Goal: Information Seeking & Learning: Learn about a topic

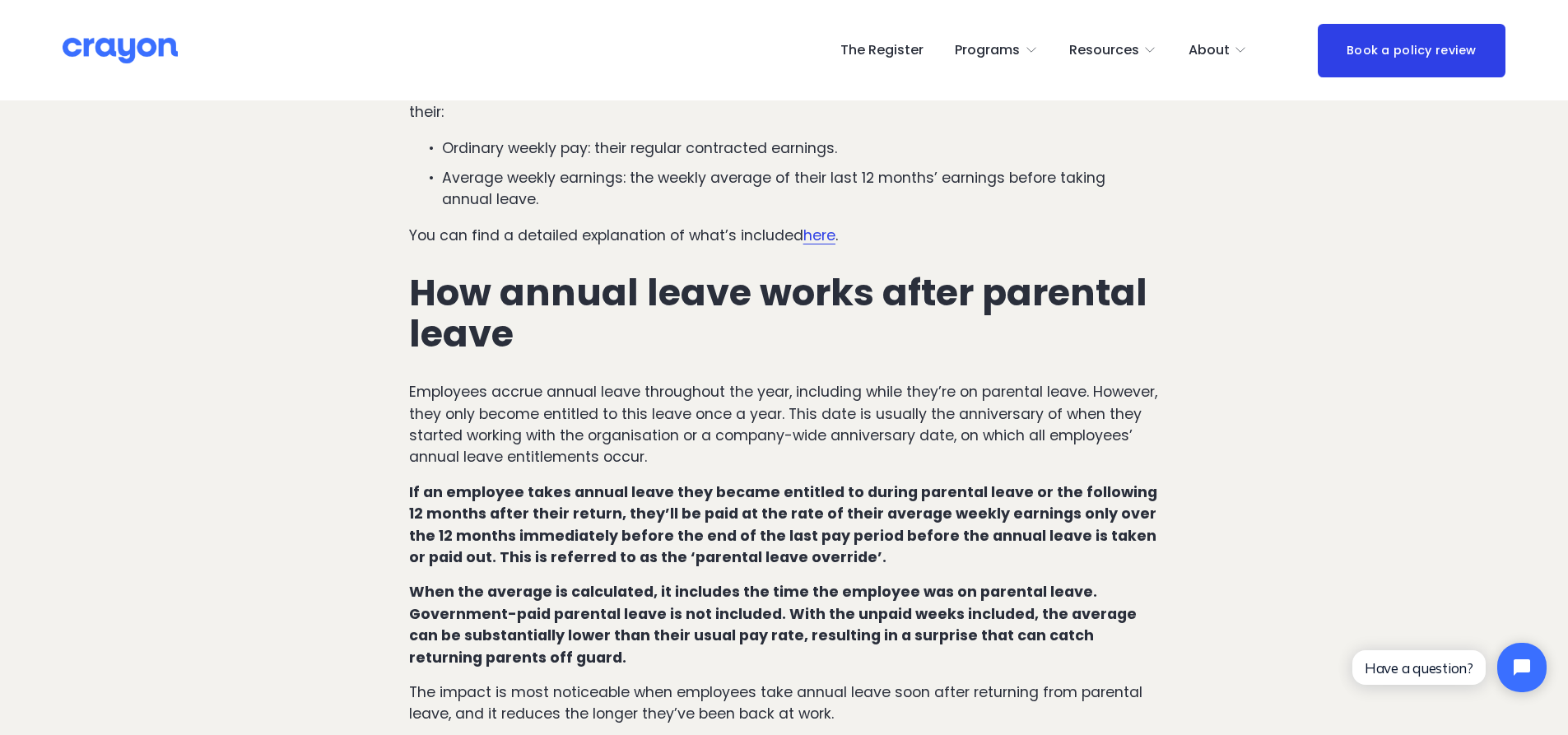
scroll to position [824, 0]
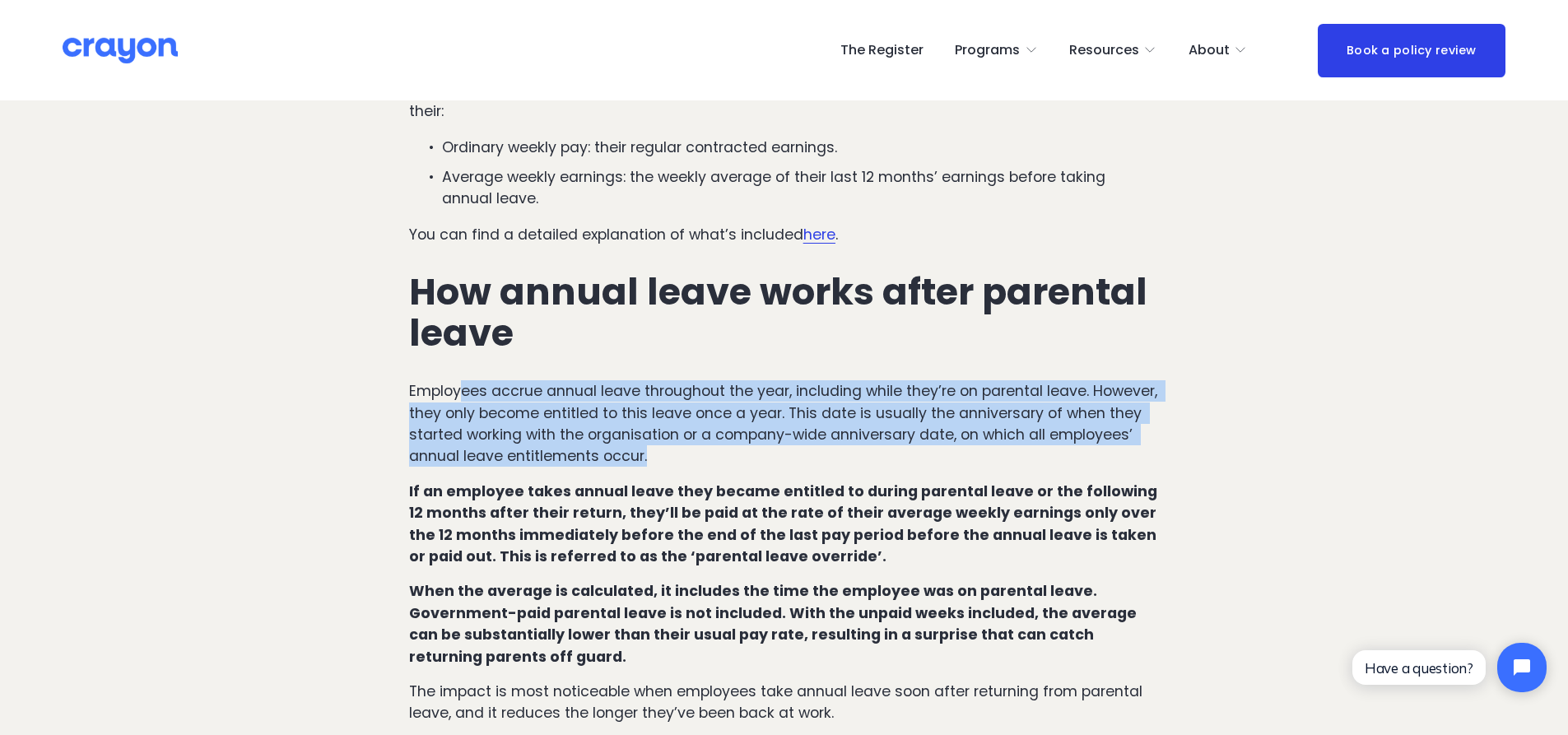
drag, startPoint x: 489, startPoint y: 354, endPoint x: 767, endPoint y: 423, distance: 286.4
click at [767, 423] on p "Employees accrue annual leave throughout the year, including while they’re on p…" at bounding box center [784, 423] width 750 height 88
drag, startPoint x: 768, startPoint y: 418, endPoint x: 776, endPoint y: 324, distance: 94.3
click at [776, 324] on div "How annual leave works in [GEOGRAPHIC_DATA] under regular circumstances Under t…" at bounding box center [784, 326] width 750 height 796
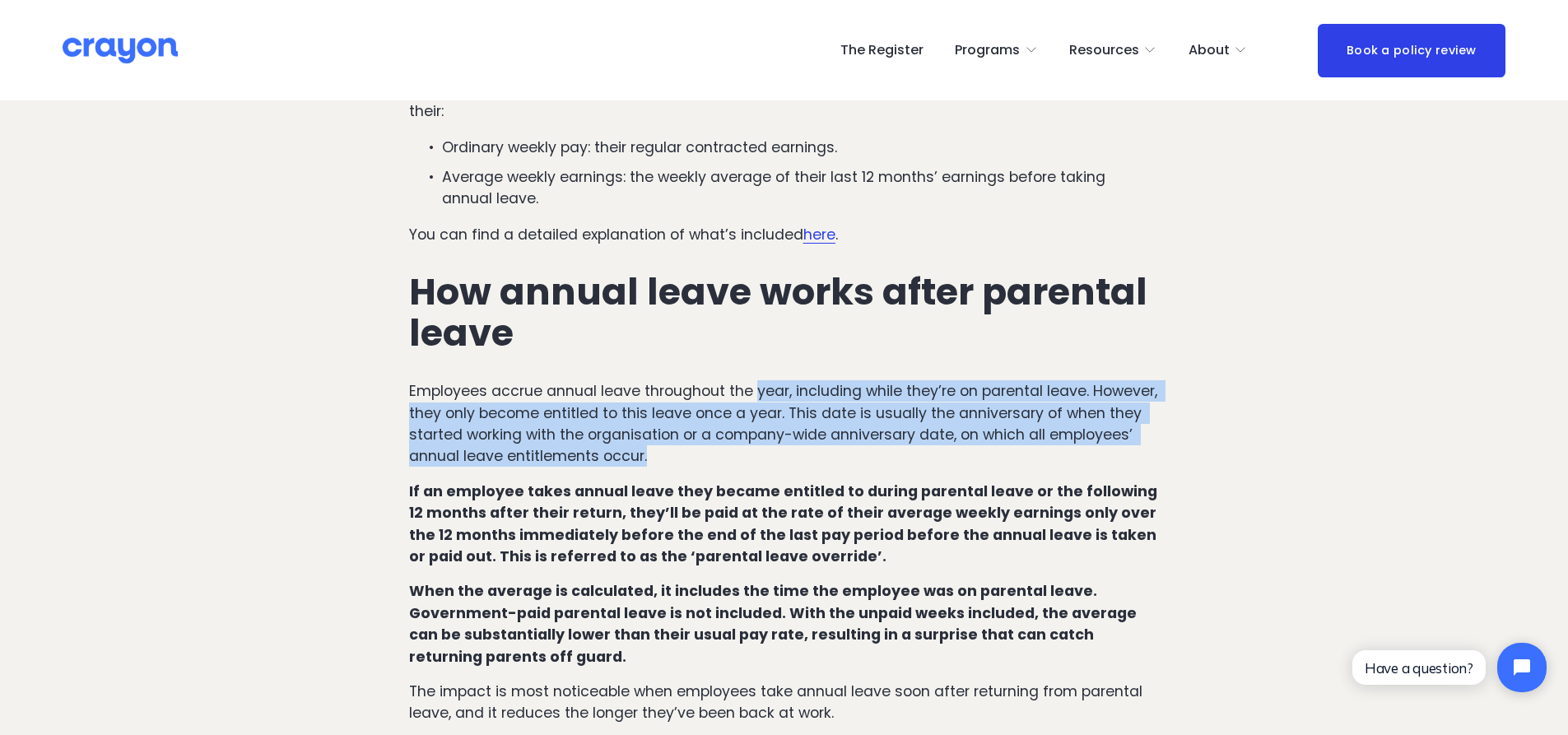
click at [776, 324] on div "How annual leave works in [GEOGRAPHIC_DATA] under regular circumstances Under t…" at bounding box center [784, 326] width 750 height 796
drag, startPoint x: 775, startPoint y: 317, endPoint x: 771, endPoint y: 407, distance: 90.1
click at [771, 407] on div "How annual leave works in [GEOGRAPHIC_DATA] under regular circumstances Under t…" at bounding box center [784, 326] width 750 height 796
click at [771, 407] on p "Employees accrue annual leave throughout the year, including while they’re on p…" at bounding box center [784, 423] width 750 height 88
drag, startPoint x: 771, startPoint y: 407, endPoint x: 766, endPoint y: 311, distance: 96.1
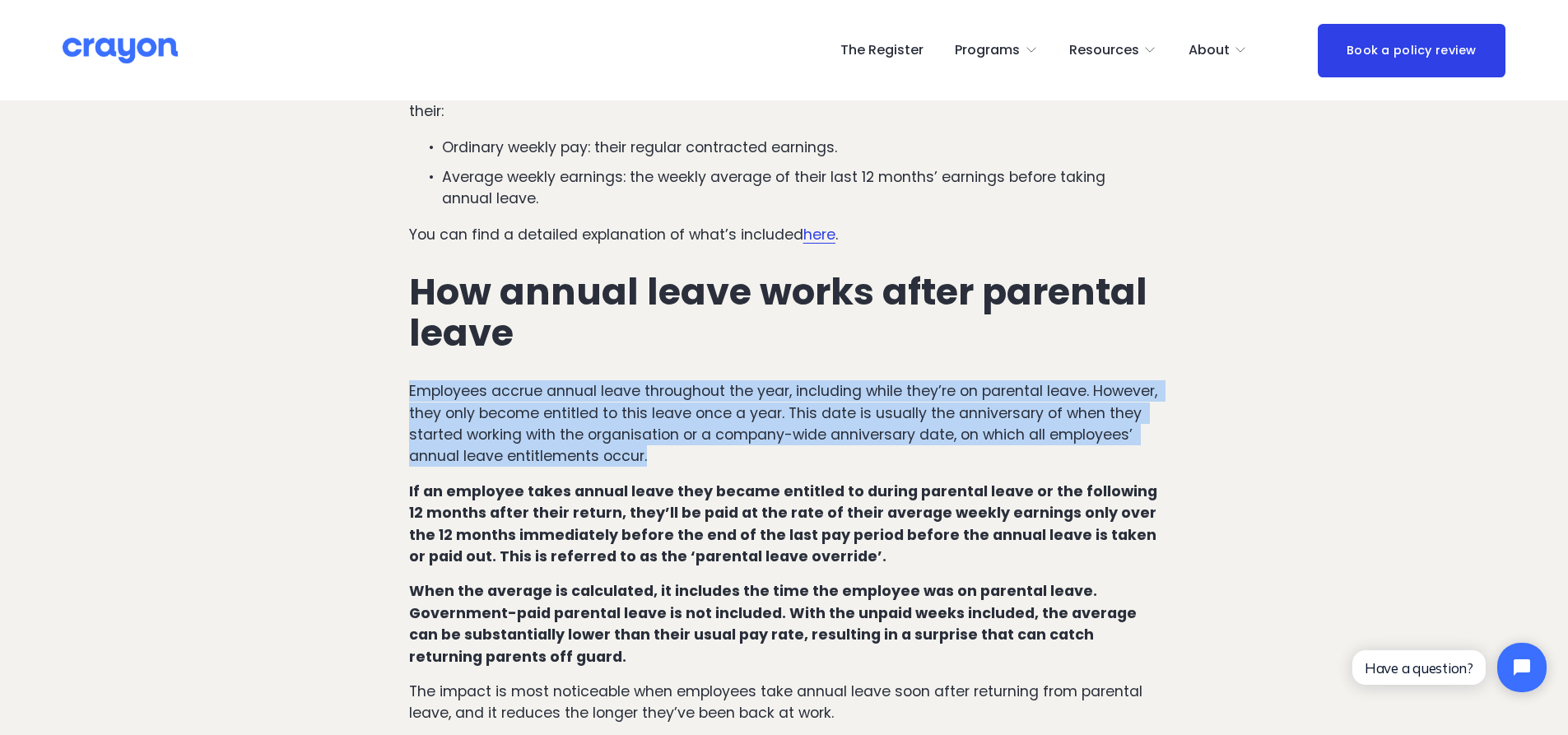
click at [766, 311] on div "How annual leave works in [GEOGRAPHIC_DATA] under regular circumstances Under t…" at bounding box center [784, 326] width 750 height 796
click at [766, 311] on h2 "How annual leave works after parental leave" at bounding box center [784, 313] width 750 height 83
drag, startPoint x: 766, startPoint y: 311, endPoint x: 754, endPoint y: 416, distance: 105.7
click at [754, 416] on div "How annual leave works in [GEOGRAPHIC_DATA] under regular circumstances Under t…" at bounding box center [784, 326] width 750 height 796
click at [754, 416] on p "Employees accrue annual leave throughout the year, including while they’re on p…" at bounding box center [784, 423] width 750 height 88
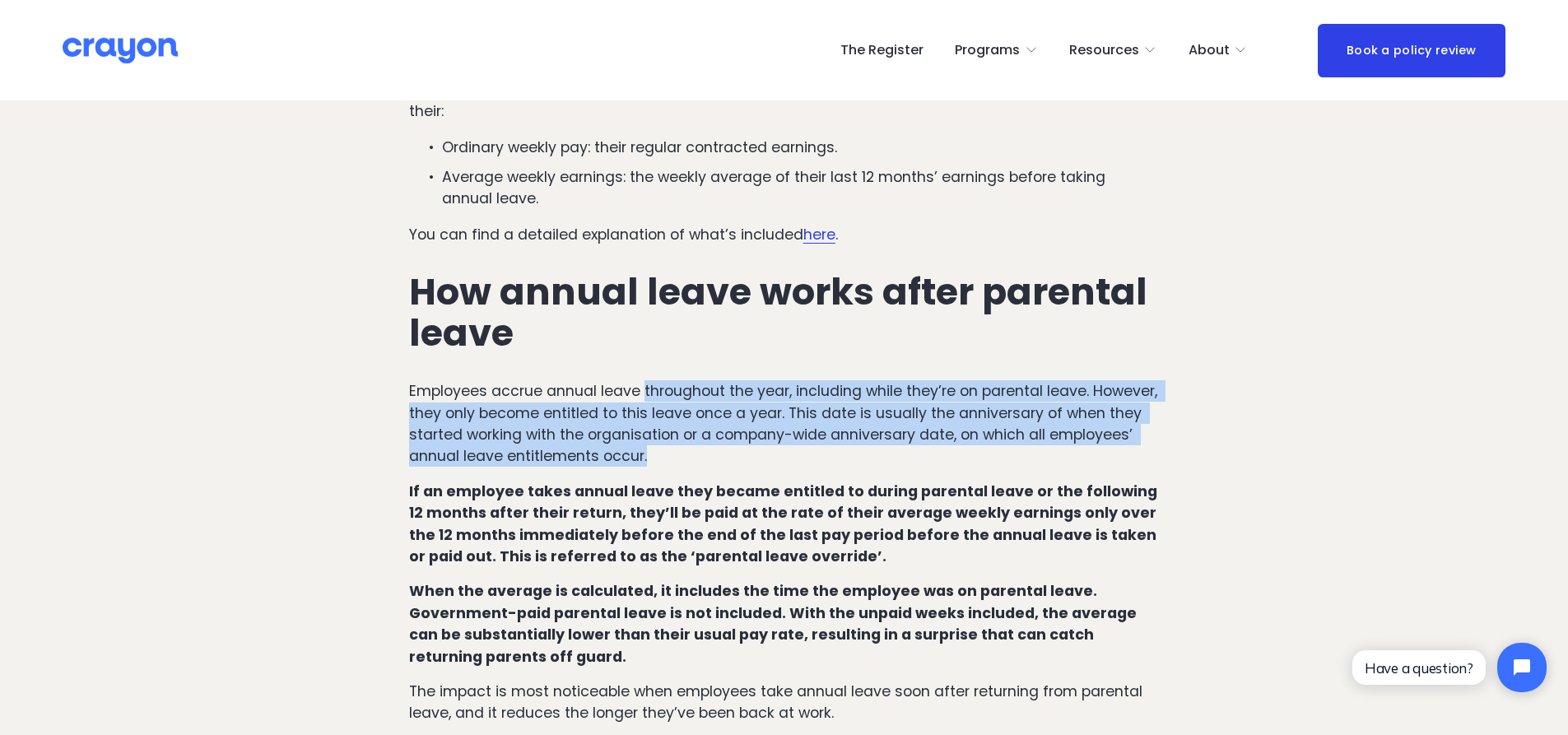
drag, startPoint x: 754, startPoint y: 416, endPoint x: 719, endPoint y: 334, distance: 89.2
click at [719, 334] on div "How annual leave works in [GEOGRAPHIC_DATA] under regular circumstances Under t…" at bounding box center [784, 326] width 750 height 796
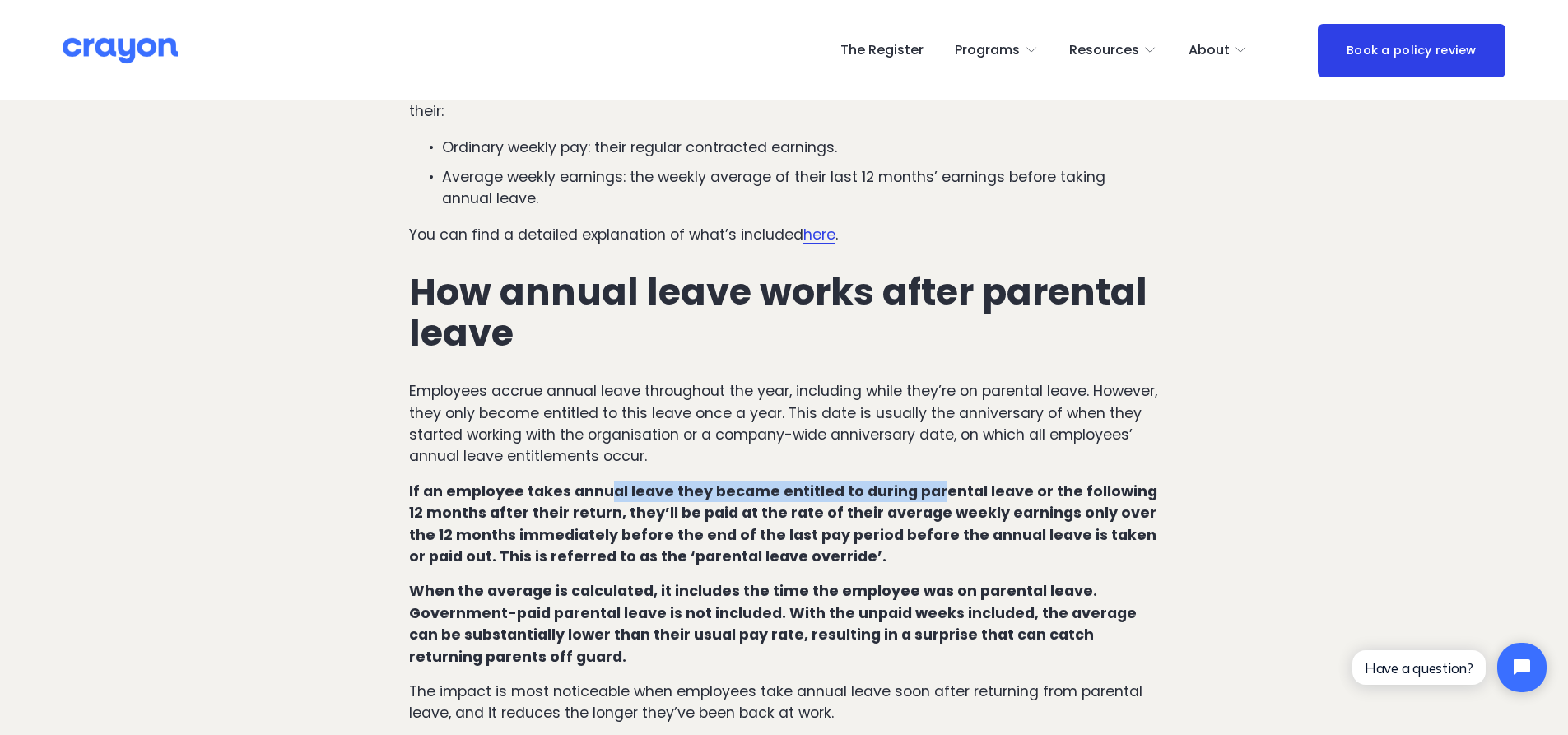
drag, startPoint x: 650, startPoint y: 454, endPoint x: 926, endPoint y: 462, distance: 276.1
click at [926, 481] on p "If an employee takes annual leave they became entitled to during parental leave…" at bounding box center [784, 524] width 750 height 88
drag, startPoint x: 842, startPoint y: 475, endPoint x: 730, endPoint y: 477, distance: 112.0
click at [730, 482] on strong "If an employee takes annual leave they became entitled to during parental leave…" at bounding box center [784, 524] width 751 height 85
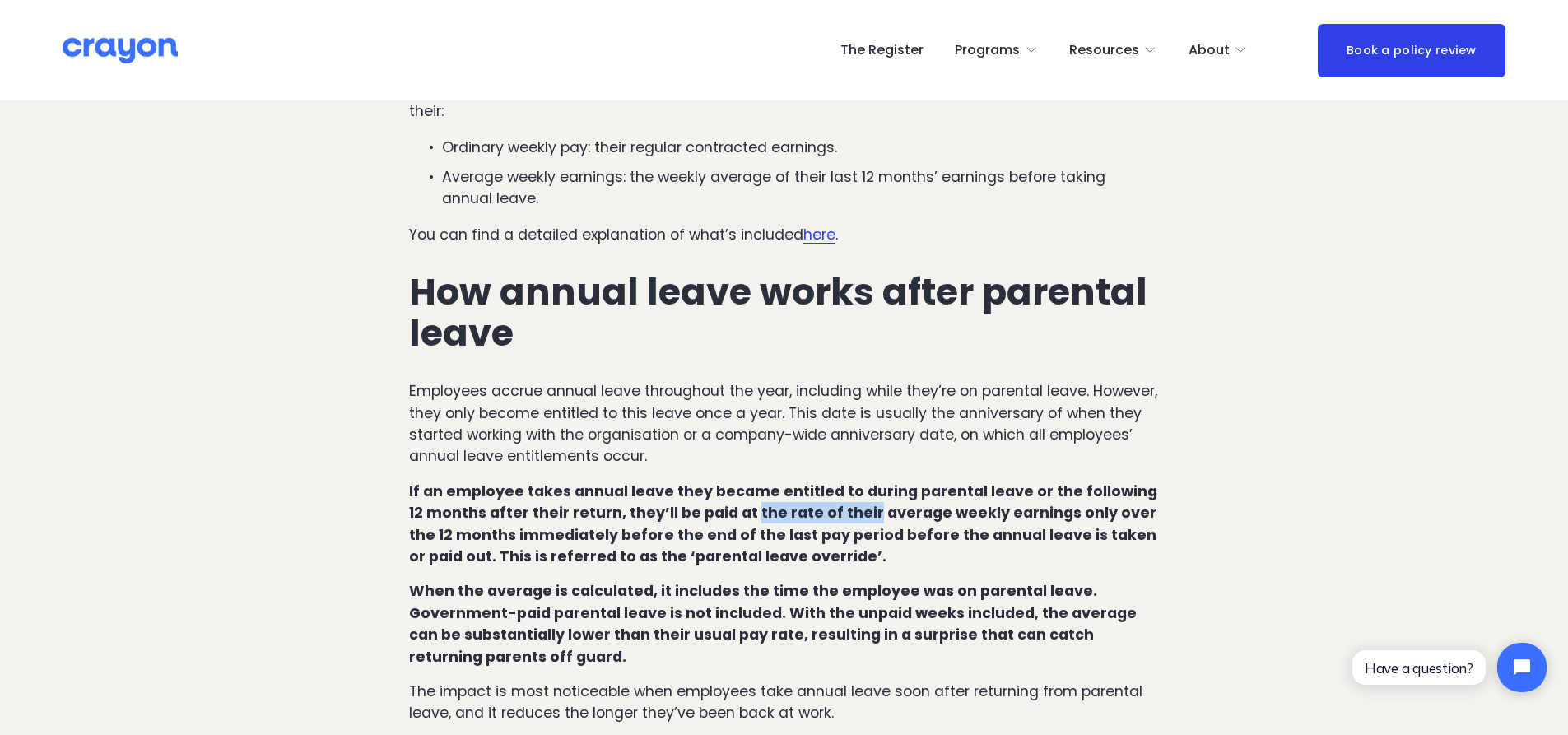
click at [729, 482] on strong "If an employee takes annual leave they became entitled to during parental leave…" at bounding box center [784, 524] width 751 height 85
drag, startPoint x: 644, startPoint y: 459, endPoint x: 762, endPoint y: 433, distance: 120.8
click at [761, 433] on div "How annual leave works in [GEOGRAPHIC_DATA] under regular circumstances Under t…" at bounding box center [784, 326] width 750 height 796
click at [762, 433] on div "How annual leave works in [GEOGRAPHIC_DATA] under regular circumstances Under t…" at bounding box center [784, 326] width 750 height 796
drag, startPoint x: 859, startPoint y: 440, endPoint x: 978, endPoint y: 431, distance: 119.3
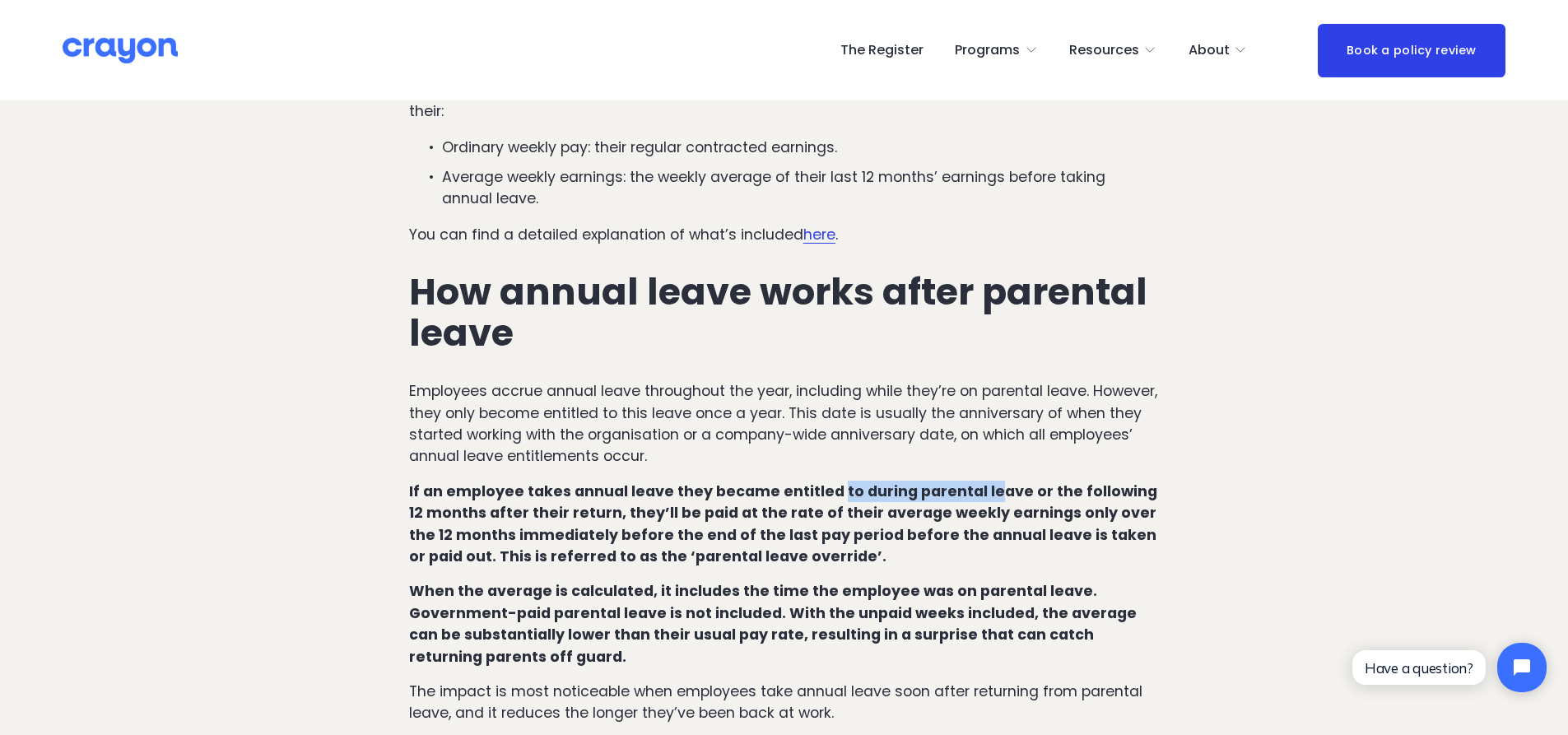
click at [978, 431] on div "How annual leave works in [GEOGRAPHIC_DATA] under regular circumstances Under t…" at bounding box center [784, 326] width 750 height 796
click at [978, 430] on div "How annual leave works in [GEOGRAPHIC_DATA] under regular circumstances Under t…" at bounding box center [784, 326] width 750 height 796
drag, startPoint x: 807, startPoint y: 443, endPoint x: 922, endPoint y: 444, distance: 115.0
click at [922, 482] on strong "If an employee takes annual leave they became entitled to during parental leave…" at bounding box center [784, 524] width 751 height 85
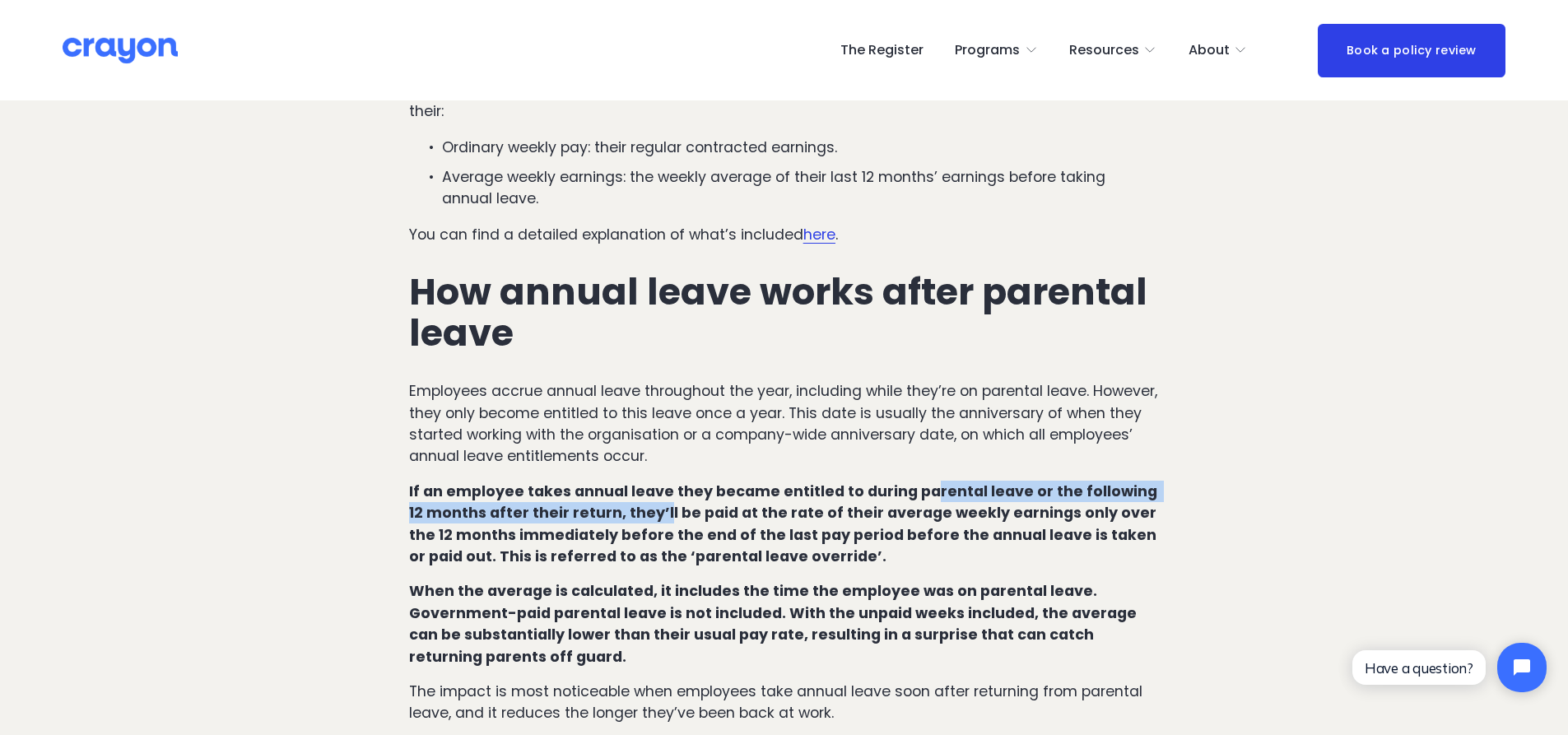
drag, startPoint x: 917, startPoint y: 445, endPoint x: 645, endPoint y: 480, distance: 274.2
click at [645, 482] on strong "If an employee takes annual leave they became entitled to during parental leave…" at bounding box center [784, 524] width 751 height 85
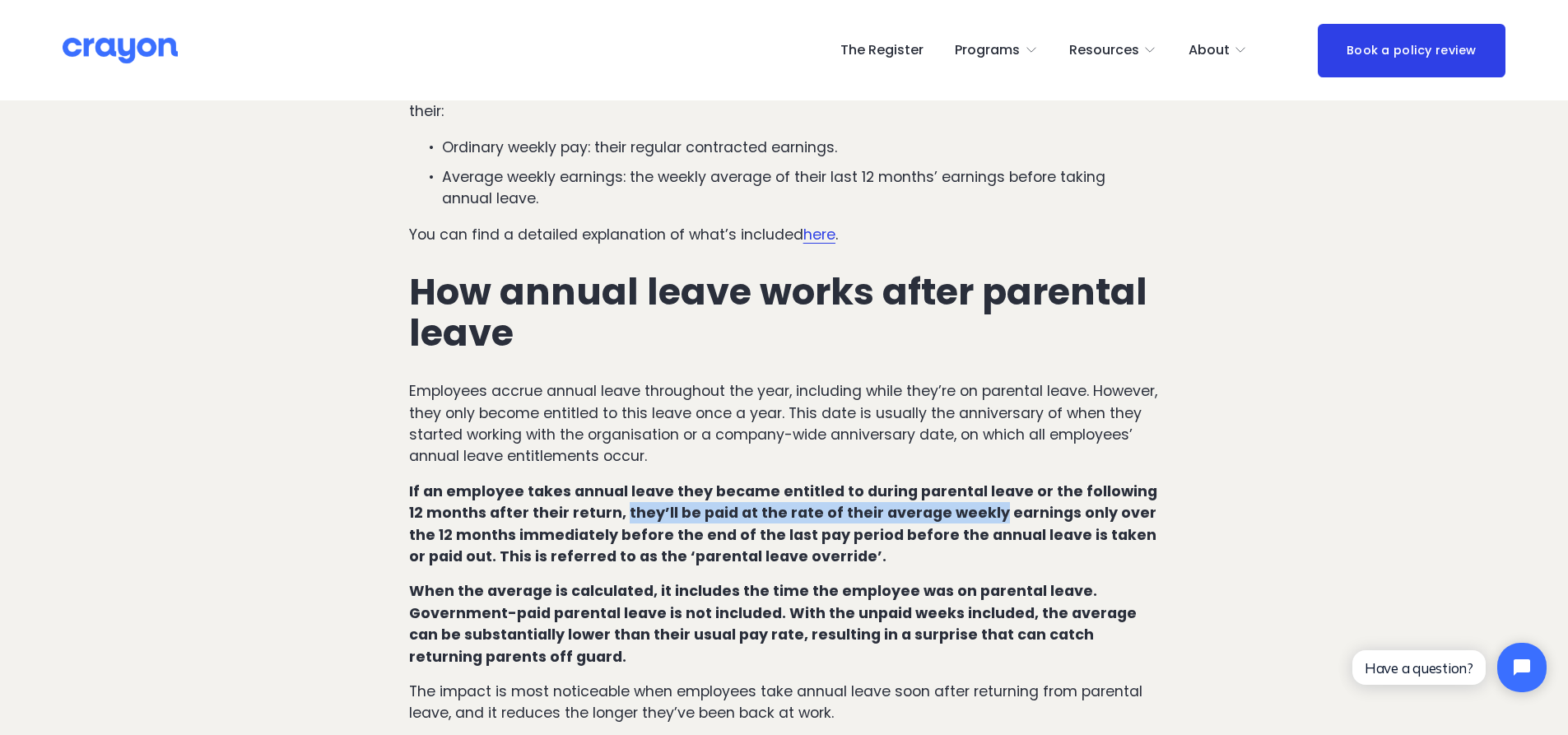
drag, startPoint x: 645, startPoint y: 480, endPoint x: 913, endPoint y: 472, distance: 268.1
click at [913, 482] on strong "If an employee takes annual leave they became entitled to during parental leave…" at bounding box center [784, 524] width 751 height 85
drag, startPoint x: 663, startPoint y: 487, endPoint x: 645, endPoint y: 490, distance: 18.2
click at [646, 490] on strong "If an employee takes annual leave they became entitled to during parental leave…" at bounding box center [784, 524] width 751 height 85
click at [644, 490] on strong "If an employee takes annual leave they became entitled to during parental leave…" at bounding box center [784, 524] width 751 height 85
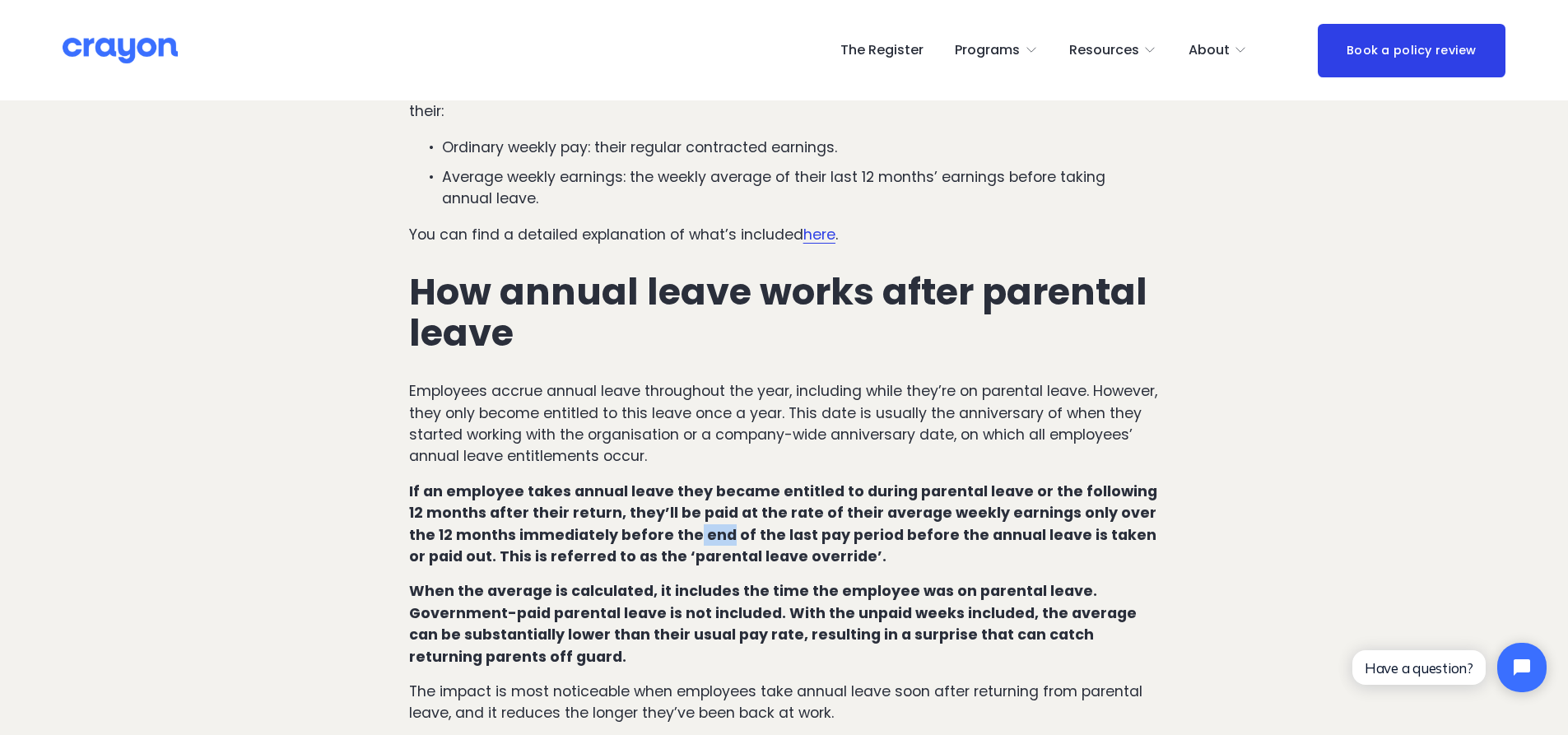
drag, startPoint x: 644, startPoint y: 490, endPoint x: 668, endPoint y: 493, distance: 24.2
click at [668, 493] on strong "If an employee takes annual leave they became entitled to during parental leave…" at bounding box center [784, 524] width 751 height 85
click at [640, 520] on strong "If an employee takes annual leave they became entitled to during parental leave…" at bounding box center [784, 524] width 751 height 85
drag, startPoint x: 640, startPoint y: 520, endPoint x: 773, endPoint y: 522, distance: 133.0
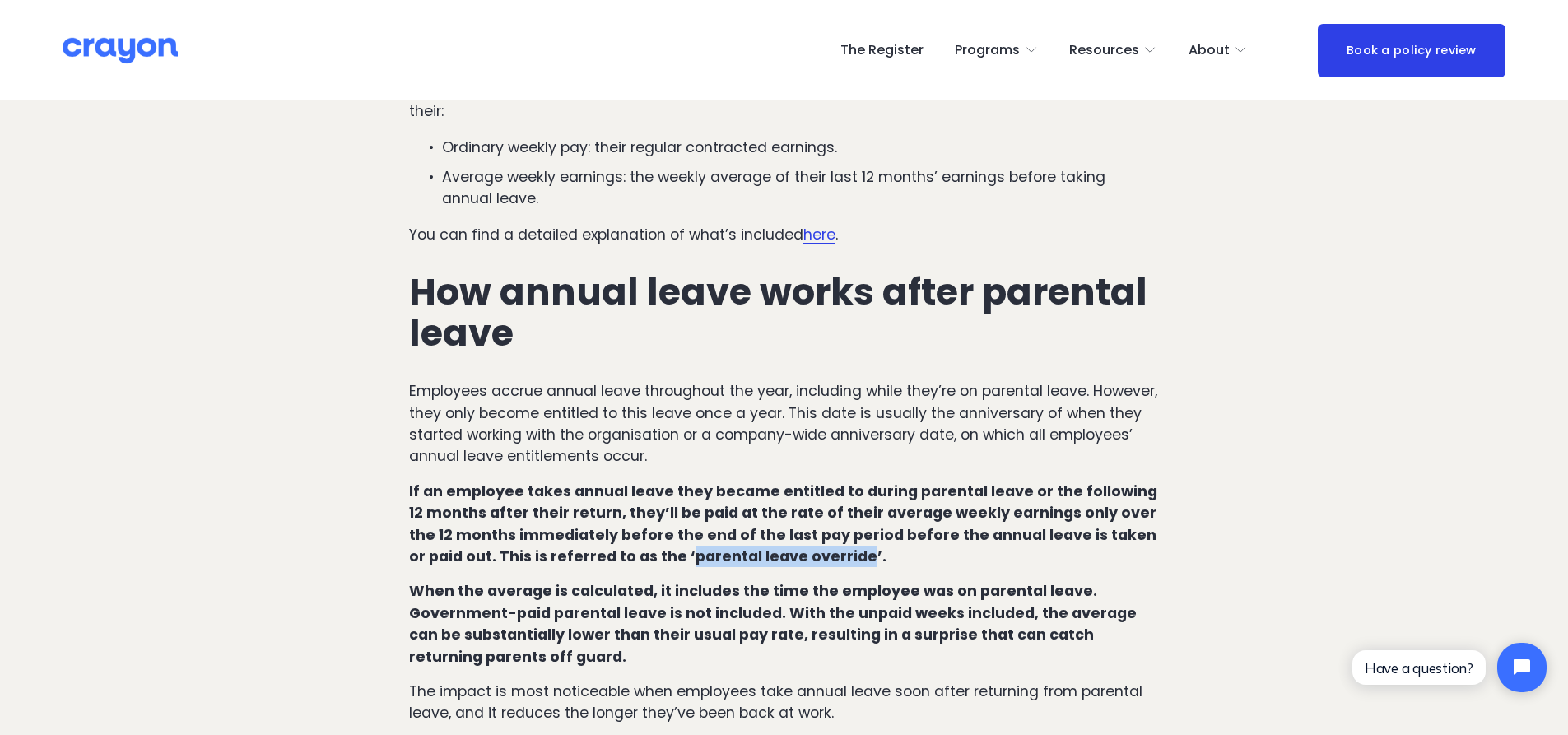
click at [773, 522] on strong "If an employee takes annual leave they became entitled to during parental leave…" at bounding box center [784, 524] width 751 height 85
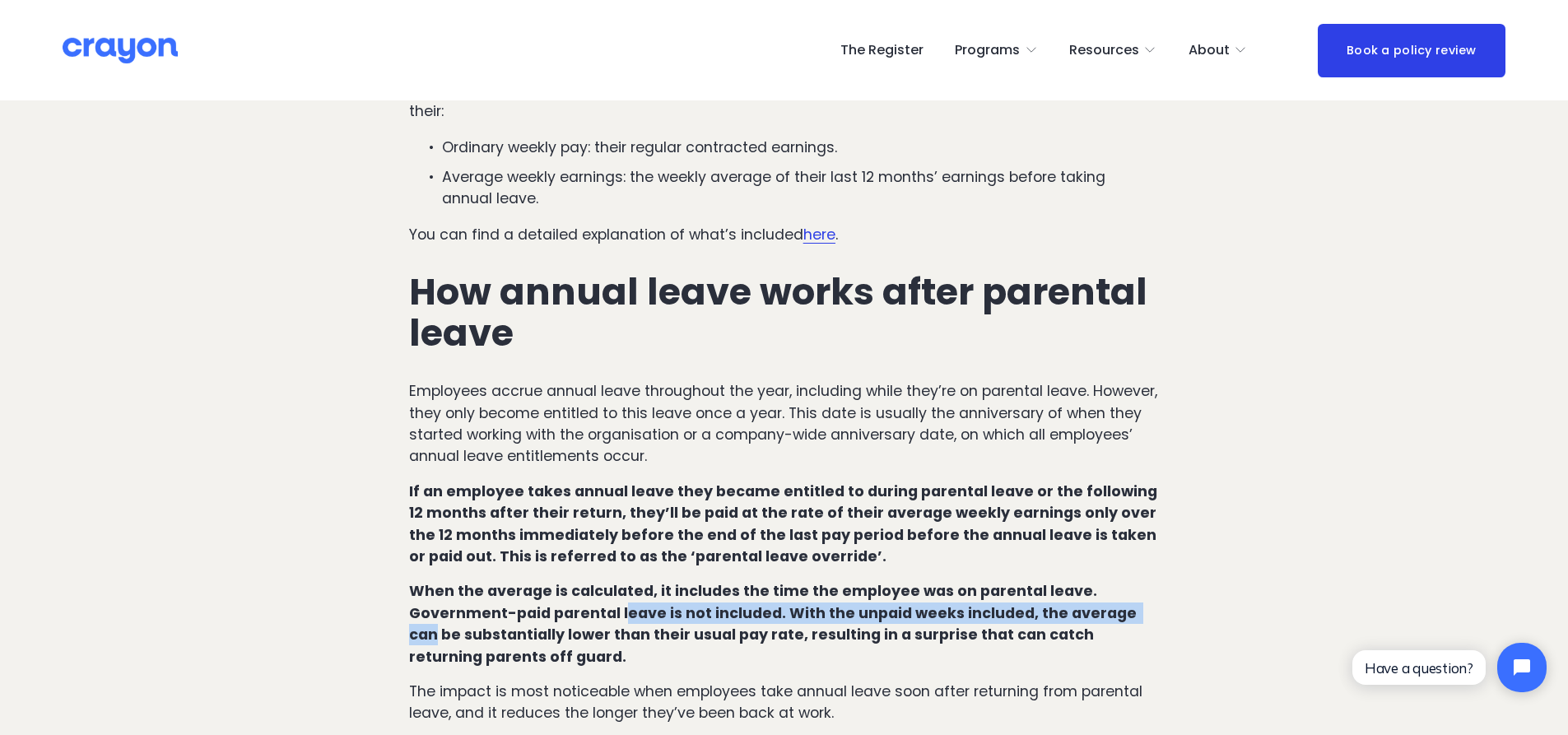
drag, startPoint x: 623, startPoint y: 571, endPoint x: 1141, endPoint y: 580, distance: 518.1
click at [1140, 581] on strong "When the average is calculated, it includes the time the employee was on parent…" at bounding box center [774, 623] width 731 height 85
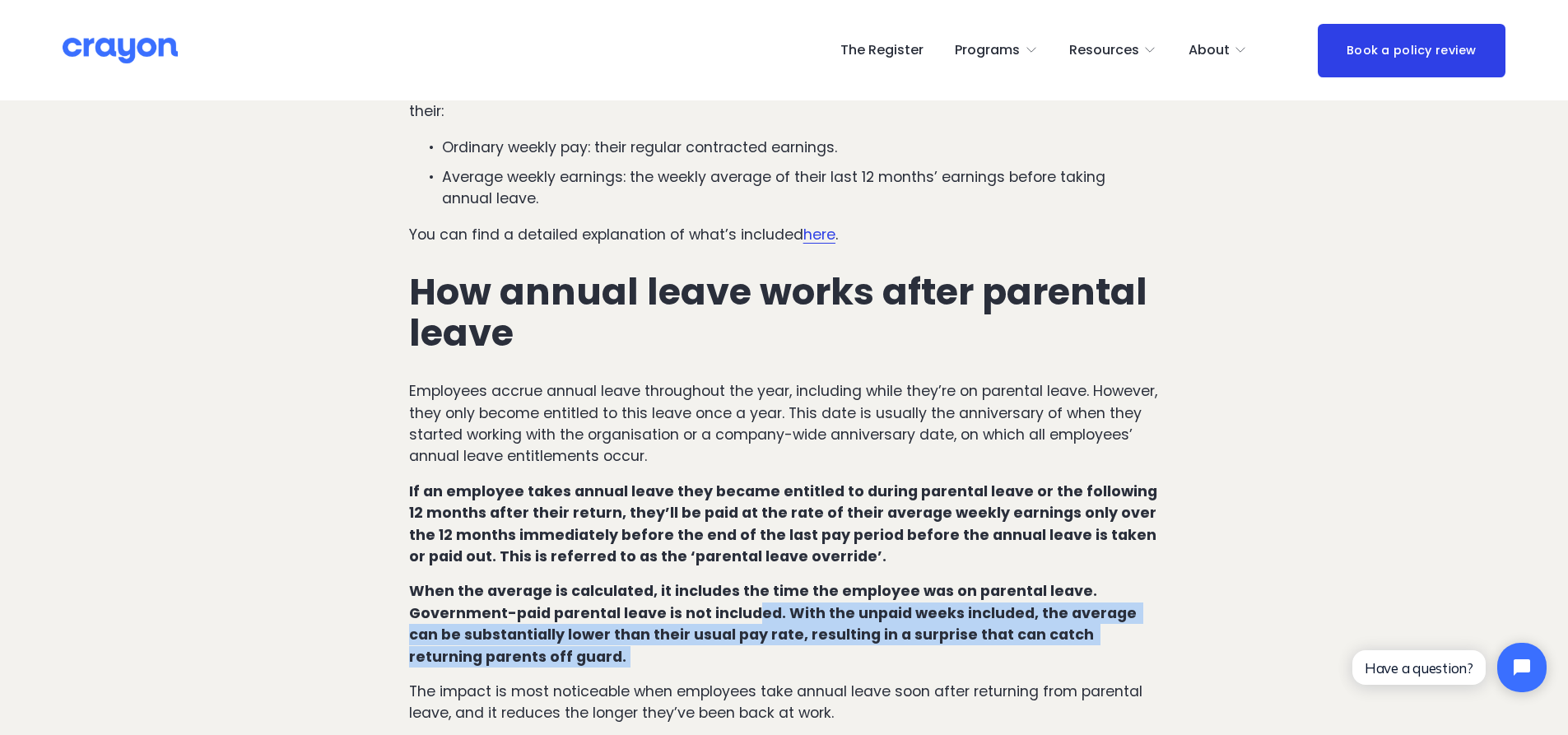
drag, startPoint x: 790, startPoint y: 615, endPoint x: 732, endPoint y: 560, distance: 79.9
click at [737, 580] on p "When the average is calculated, it includes the time the employee was on parent…" at bounding box center [784, 623] width 750 height 88
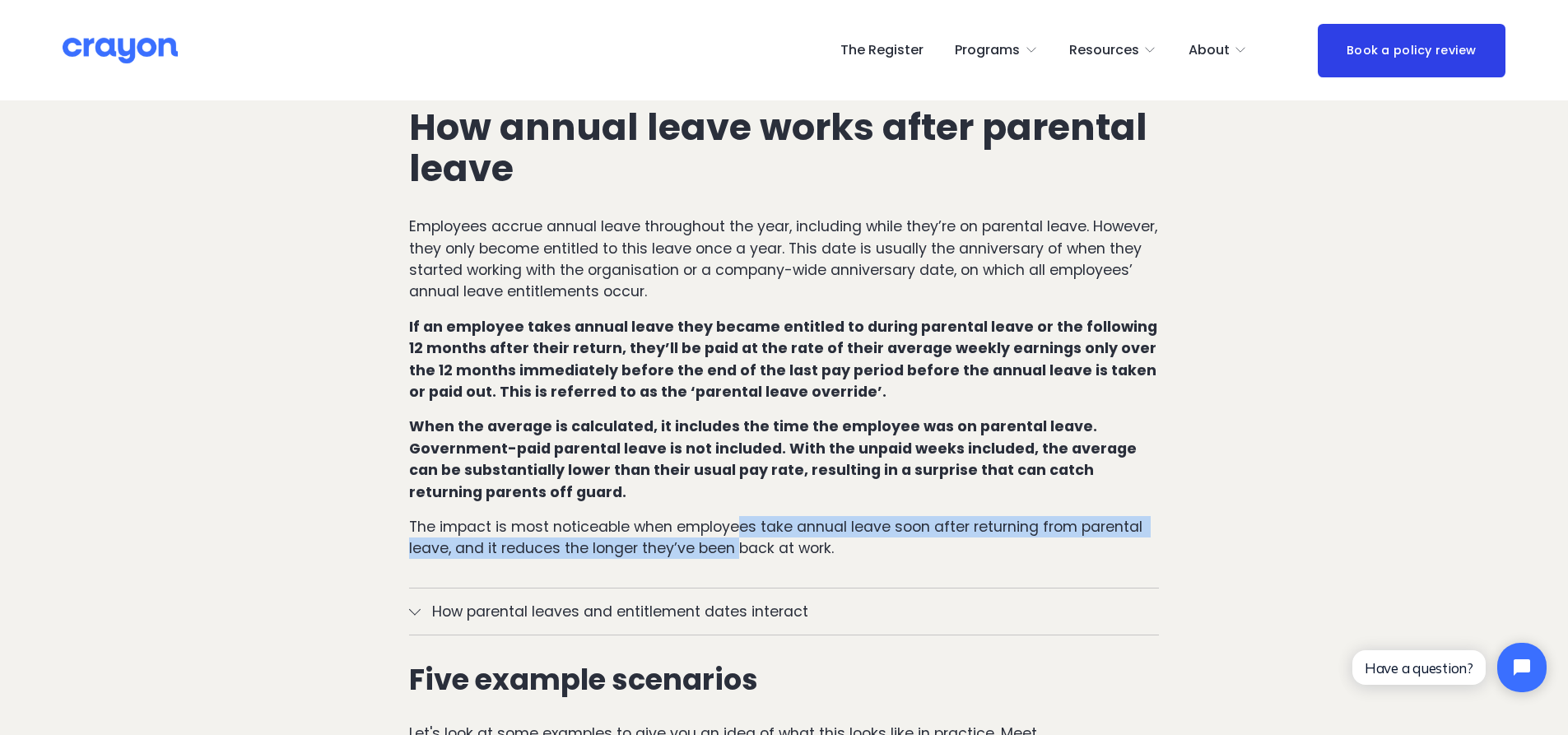
drag, startPoint x: 737, startPoint y: 479, endPoint x: 736, endPoint y: 467, distance: 12.0
click at [736, 470] on div "How annual leave works in [GEOGRAPHIC_DATA] under regular circumstances Under t…" at bounding box center [784, 162] width 750 height 796
click at [736, 467] on div "How annual leave works in [GEOGRAPHIC_DATA] under regular circumstances Under t…" at bounding box center [784, 162] width 750 height 796
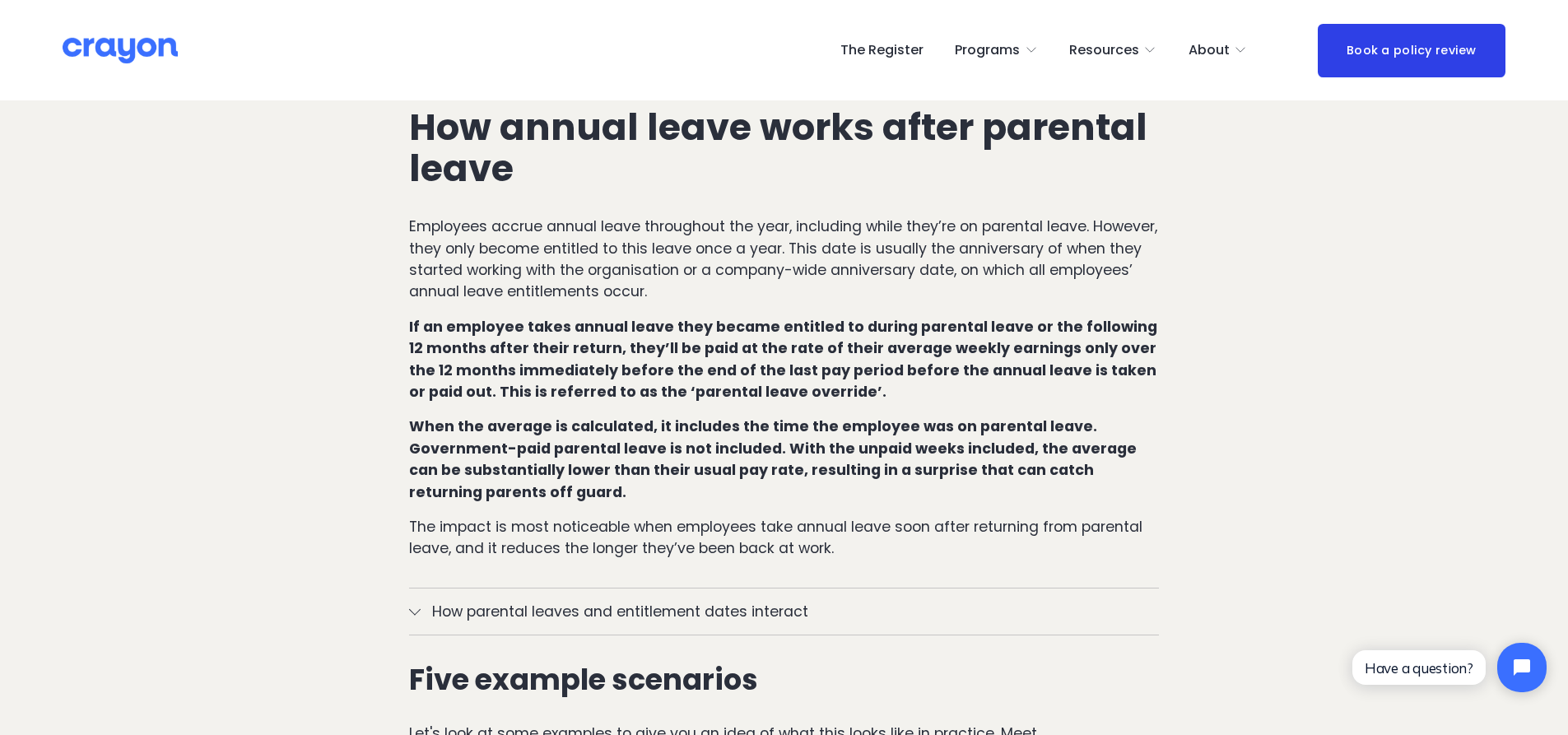
click at [658, 345] on strong "If an employee takes annual leave they became entitled to during parental leave…" at bounding box center [784, 359] width 751 height 85
drag, startPoint x: 658, startPoint y: 345, endPoint x: 762, endPoint y: 348, distance: 104.0
click at [762, 346] on strong "If an employee takes annual leave they became entitled to during parental leave…" at bounding box center [784, 359] width 751 height 85
